Goal: Transaction & Acquisition: Purchase product/service

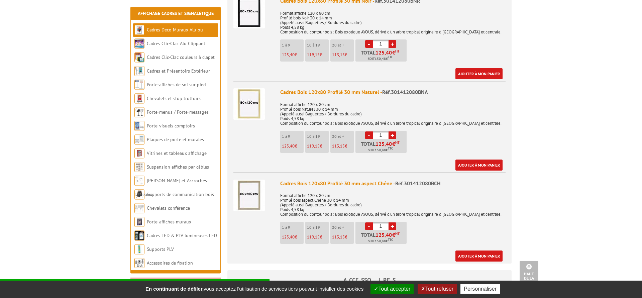
scroll to position [273, 0]
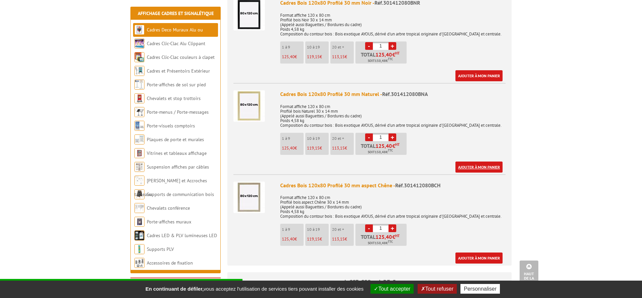
click at [470, 169] on link "Ajouter à mon panier" at bounding box center [479, 167] width 47 height 11
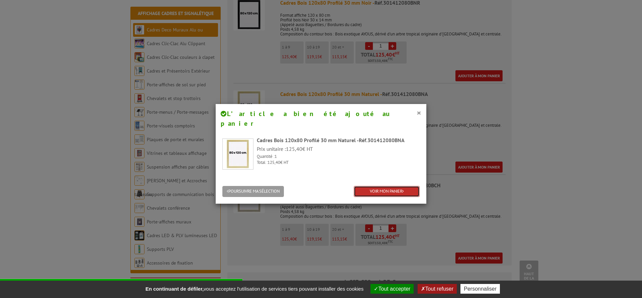
click at [394, 186] on link "VOIR MON PANIER" at bounding box center [387, 191] width 66 height 11
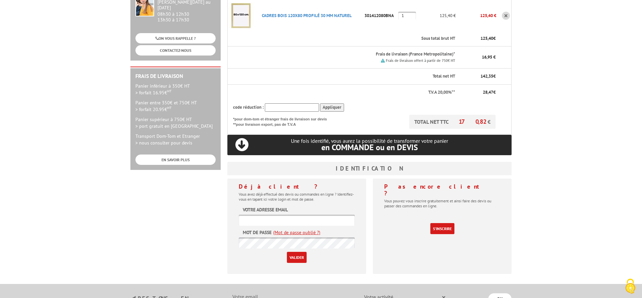
scroll to position [137, 0]
click at [448, 223] on link "S'inscrire" at bounding box center [443, 228] width 24 height 11
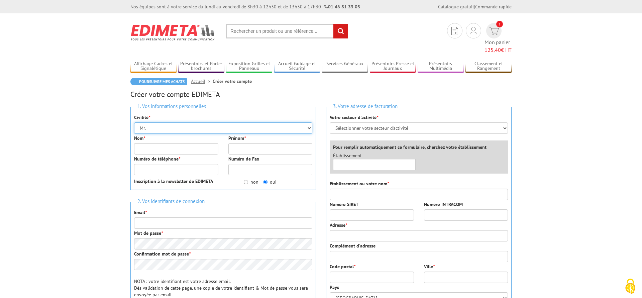
click at [134, 122] on select "Mr. Mme. Mlle." at bounding box center [223, 127] width 178 height 11
click at [182, 122] on select "Mr. Mme. Mlle." at bounding box center [223, 127] width 178 height 11
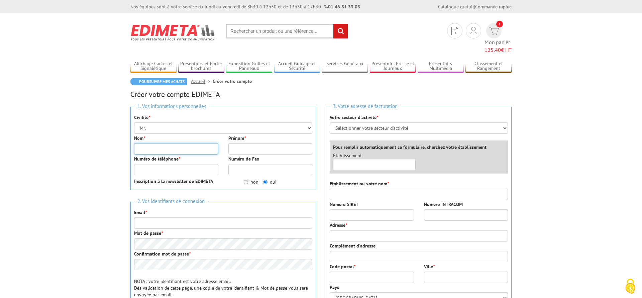
click at [183, 143] on input "Nom *" at bounding box center [176, 148] width 84 height 11
type input "BALI"
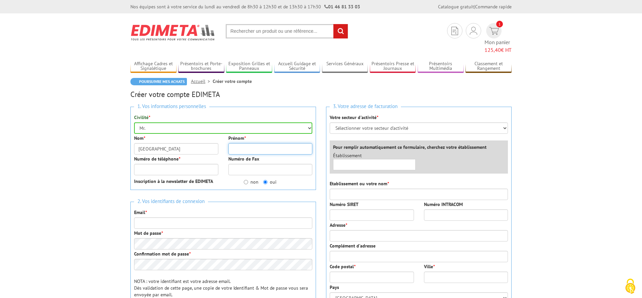
click at [241, 143] on input "Prénom *" at bounding box center [271, 148] width 84 height 11
type input "SGCD"
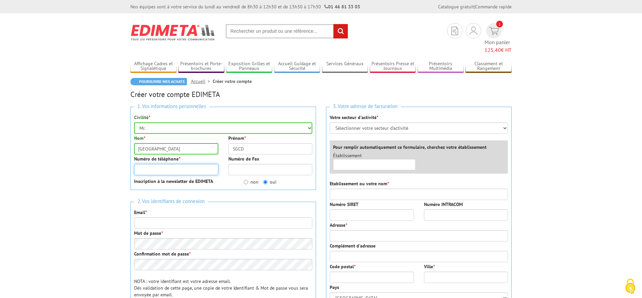
click at [203, 164] on input "Numéro de téléphone *" at bounding box center [176, 169] width 84 height 11
type input "0475665181"
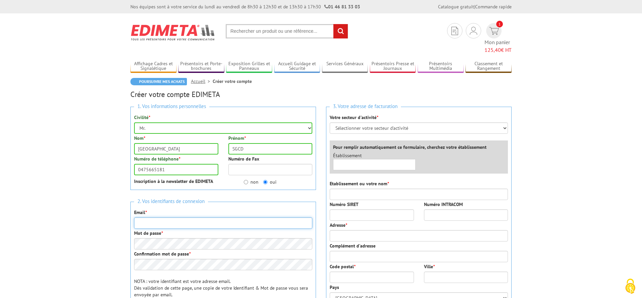
click at [169, 217] on input "Email *" at bounding box center [223, 222] width 178 height 11
drag, startPoint x: 206, startPoint y: 214, endPoint x: 136, endPoint y: 213, distance: 70.3
click at [136, 217] on input "sgc-logistique@ardeche.gouv.fr" at bounding box center [223, 222] width 178 height 11
type input "sgc-logistique@ardeche.gouv.fr"
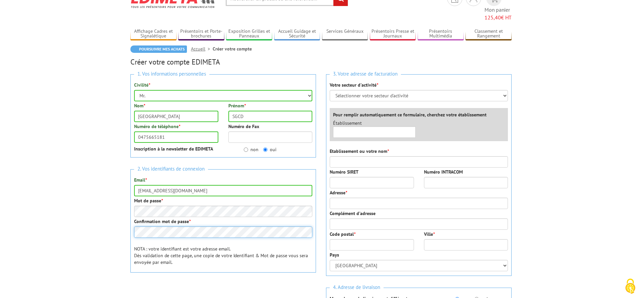
scroll to position [68, 0]
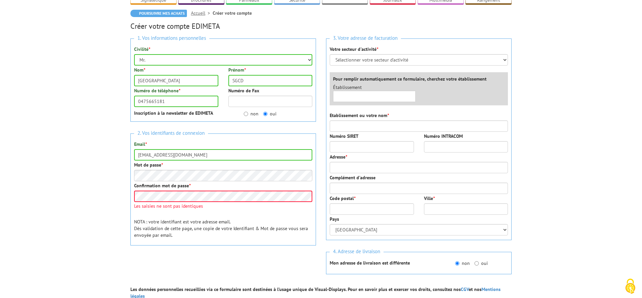
click at [249, 212] on div "2. Vos identifiants de connexion Email * sgc-logistique@ardeche.gouv.fr Mot de …" at bounding box center [223, 190] width 186 height 112
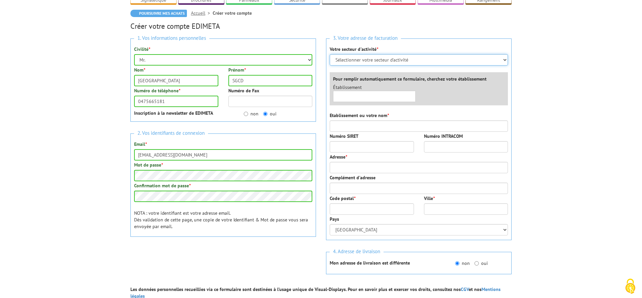
click at [330, 54] on select "Sélectionner votre secteur d'activité Administrations et collectivités Magasins…" at bounding box center [419, 59] width 178 height 11
select select "876"
click option "Administrations et collectivités" at bounding box center [0, 0] width 0 height 0
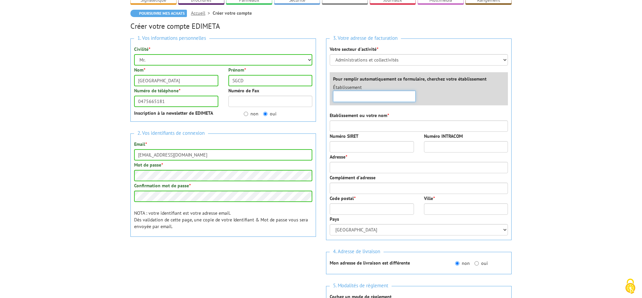
click at [365, 91] on input "text" at bounding box center [374, 96] width 83 height 11
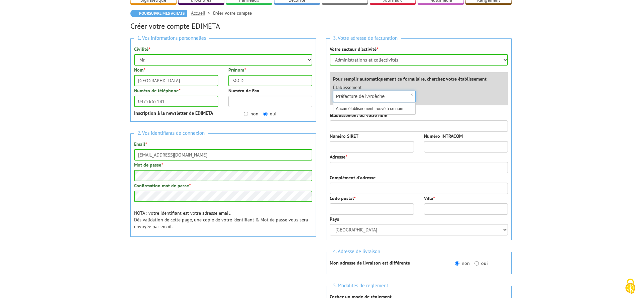
type input "Préfecture de l'Ardèche"
click at [439, 120] on input "Etablissement ou votre nom *" at bounding box center [419, 125] width 178 height 11
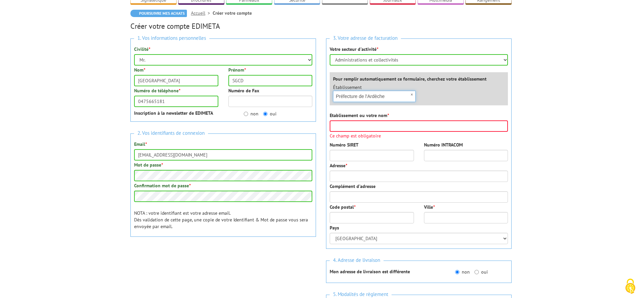
click at [388, 91] on input "Préfecture de l'Ardèche" at bounding box center [374, 96] width 83 height 11
drag, startPoint x: 386, startPoint y: 87, endPoint x: 324, endPoint y: 87, distance: 61.6
click at [333, 91] on input "Préfecture de l'Ardèche" at bounding box center [374, 96] width 83 height 11
click at [342, 120] on input "Etablissement ou votre nom *" at bounding box center [419, 125] width 178 height 11
paste input "Préfecture de l'Ardèche"
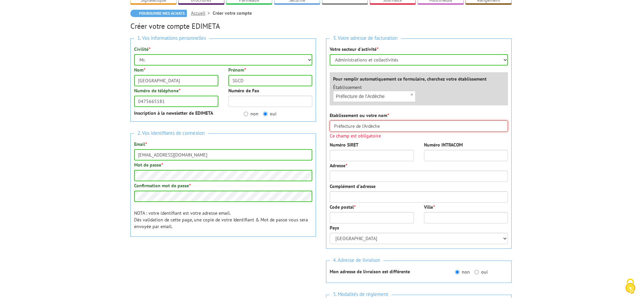
type input "Préfecture de l'Ardèche"
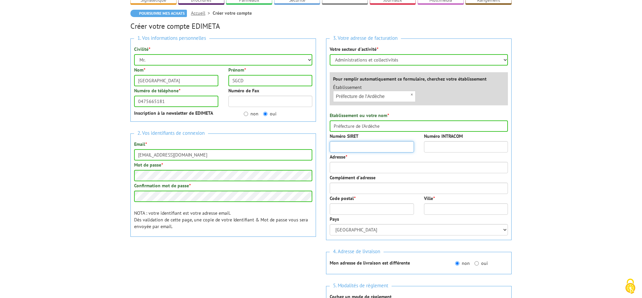
click at [357, 147] on input "Numéro SIRET" at bounding box center [372, 146] width 84 height 11
type input "17070001700016"
click at [388, 162] on input "Adresse *" at bounding box center [419, 167] width 178 height 11
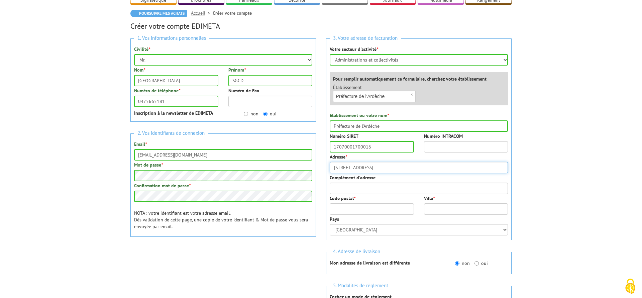
type input "3 boulevard de vernon"
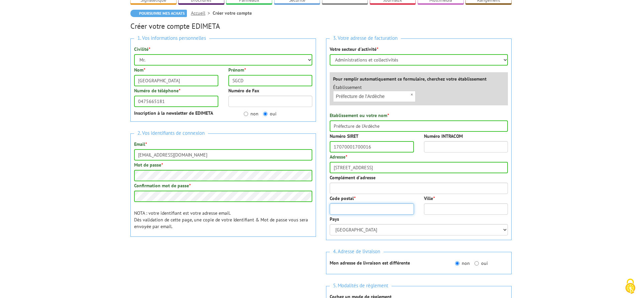
click at [378, 203] on input "Code postal *" at bounding box center [372, 208] width 84 height 11
type input "07000"
click at [444, 203] on input "Ville *" at bounding box center [466, 208] width 84 height 11
type input "privas"
click at [247, 265] on div at bounding box center [223, 262] width 186 height 26
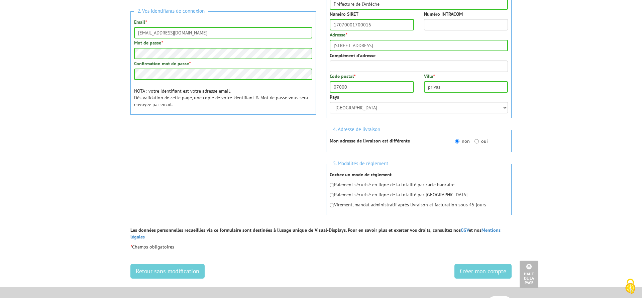
scroll to position [205, 0]
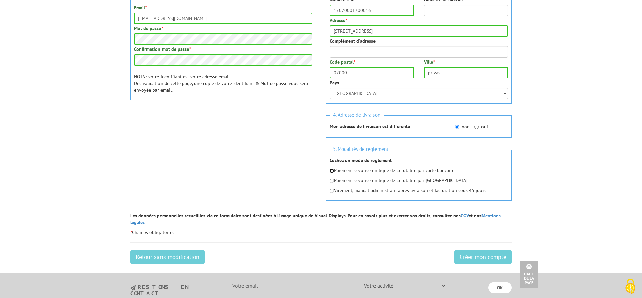
click at [333, 169] on input "radio" at bounding box center [332, 171] width 4 height 4
radio input "true"
click at [479, 250] on input "Créer mon compte" at bounding box center [483, 257] width 57 height 15
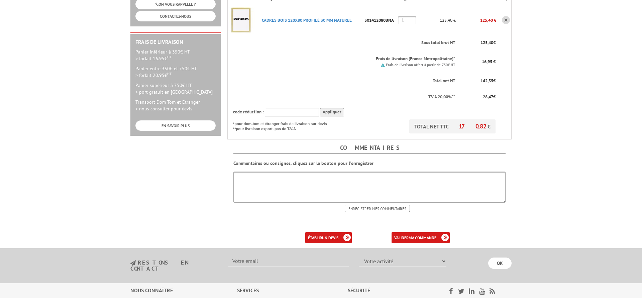
scroll to position [171, 0]
click at [406, 232] on link "valider ma commande" at bounding box center [421, 237] width 58 height 11
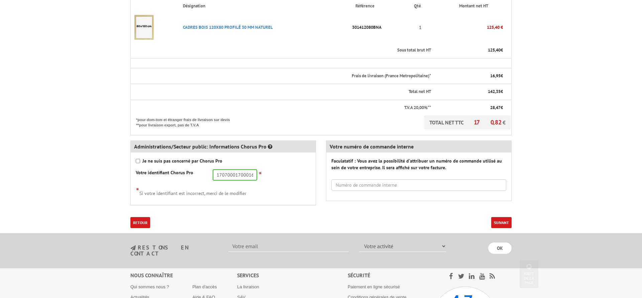
scroll to position [205, 0]
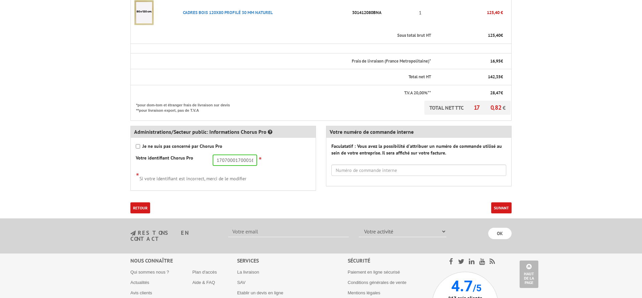
click at [500, 202] on button "Suivant" at bounding box center [502, 207] width 20 height 11
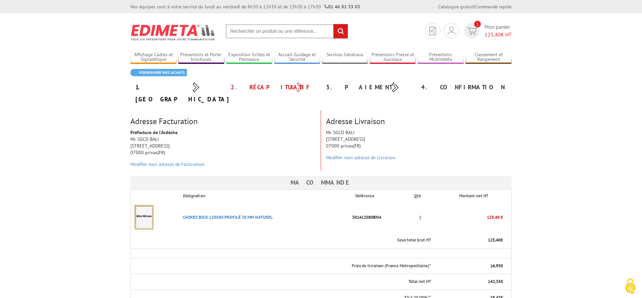
scroll to position [205, 0]
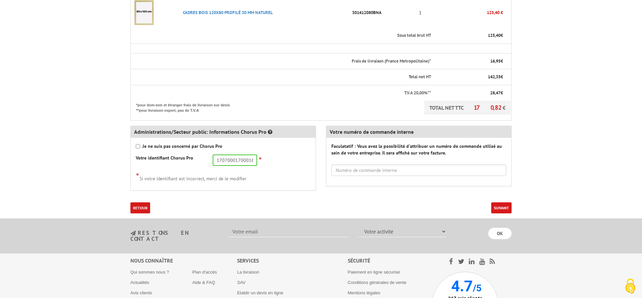
click at [139, 143] on div "Je ne suis pas concerné par Chorus Pro" at bounding box center [223, 146] width 175 height 7
click at [137, 144] on input "Je ne suis pas concerné par Chorus Pro" at bounding box center [138, 146] width 4 height 4
checkbox input "true"
click at [503, 202] on button "Suivant" at bounding box center [502, 207] width 20 height 11
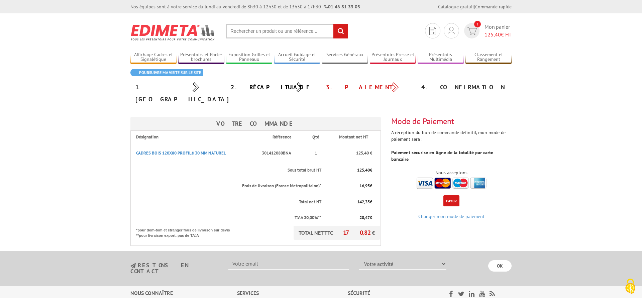
click at [455, 195] on button "Payer" at bounding box center [452, 200] width 16 height 11
